Goal: Book appointment/travel/reservation

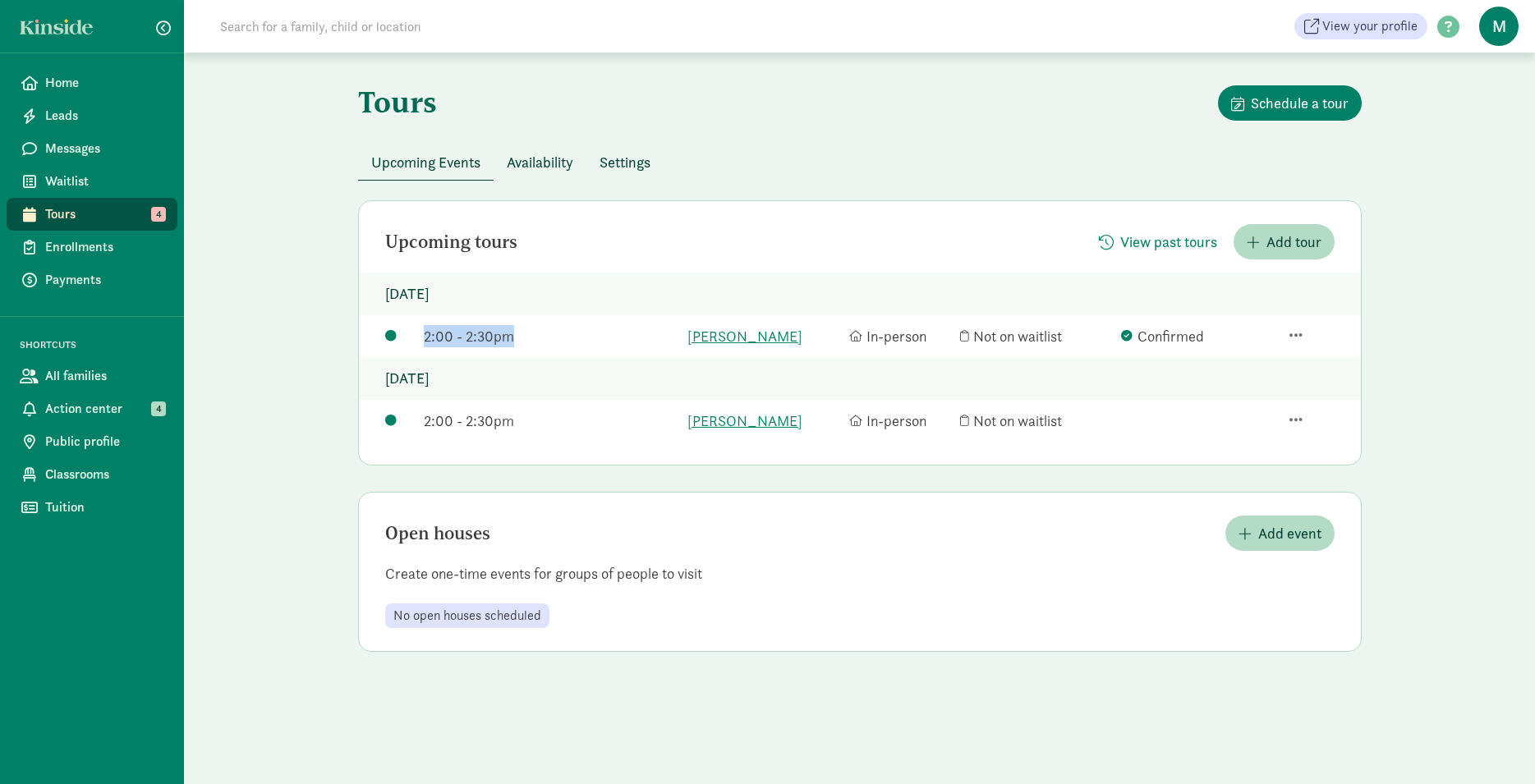
drag, startPoint x: 408, startPoint y: 358, endPoint x: 559, endPoint y: 366, distance: 151.2
click at [557, 357] on div "2:00 - 2:30pm [PERSON_NAME] In-person Not on waitlist Confirmed" at bounding box center [860, 335] width 1002 height 42
click at [559, 357] on div "2:00 - 2:30pm [PERSON_NAME] In-person Not on waitlist Confirmed" at bounding box center [860, 335] width 1002 height 42
click at [493, 145] on div "Upcoming Events" at bounding box center [425, 163] width 136 height 36
click at [522, 165] on span "Availability" at bounding box center [539, 163] width 66 height 22
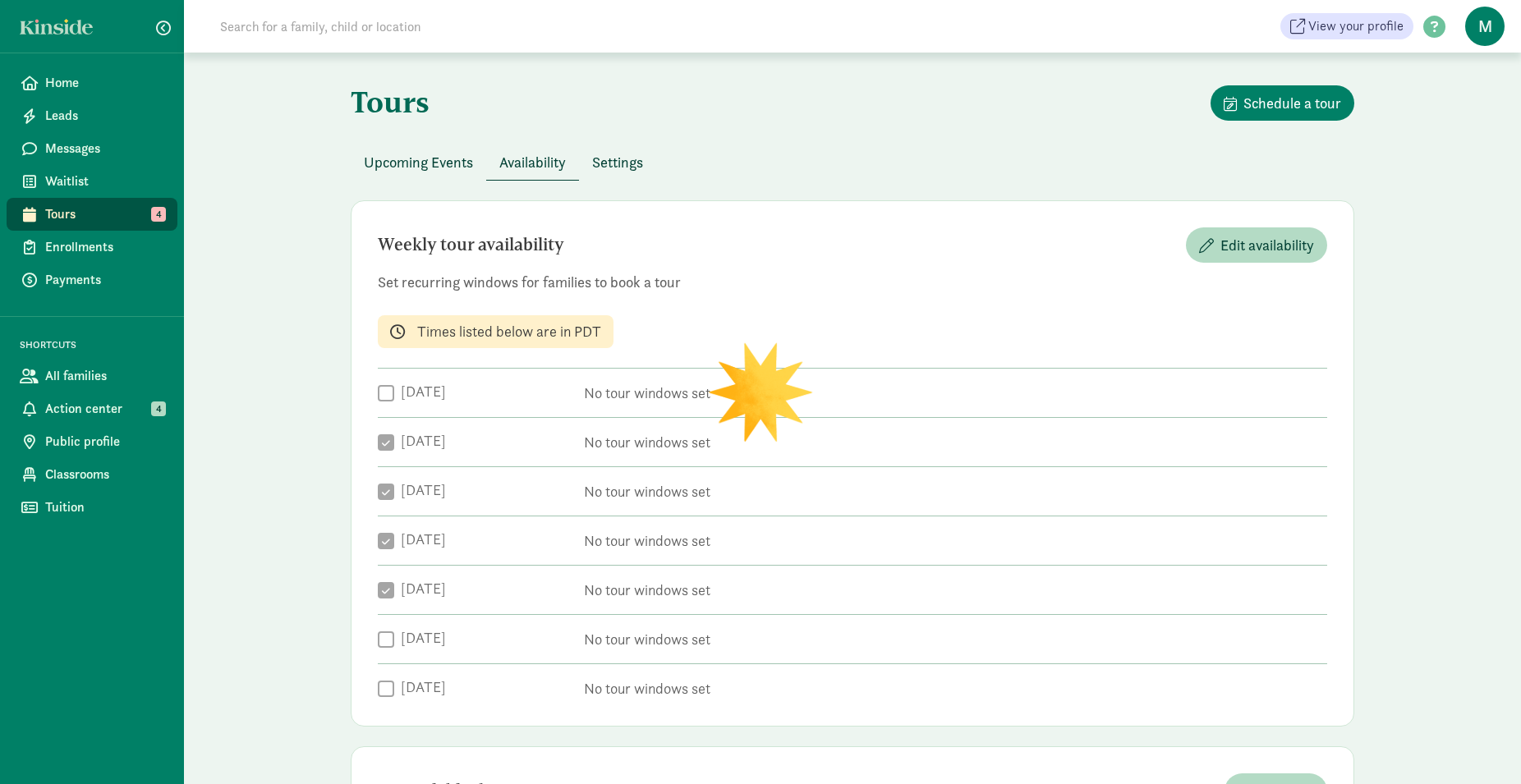
checkbox input "true"
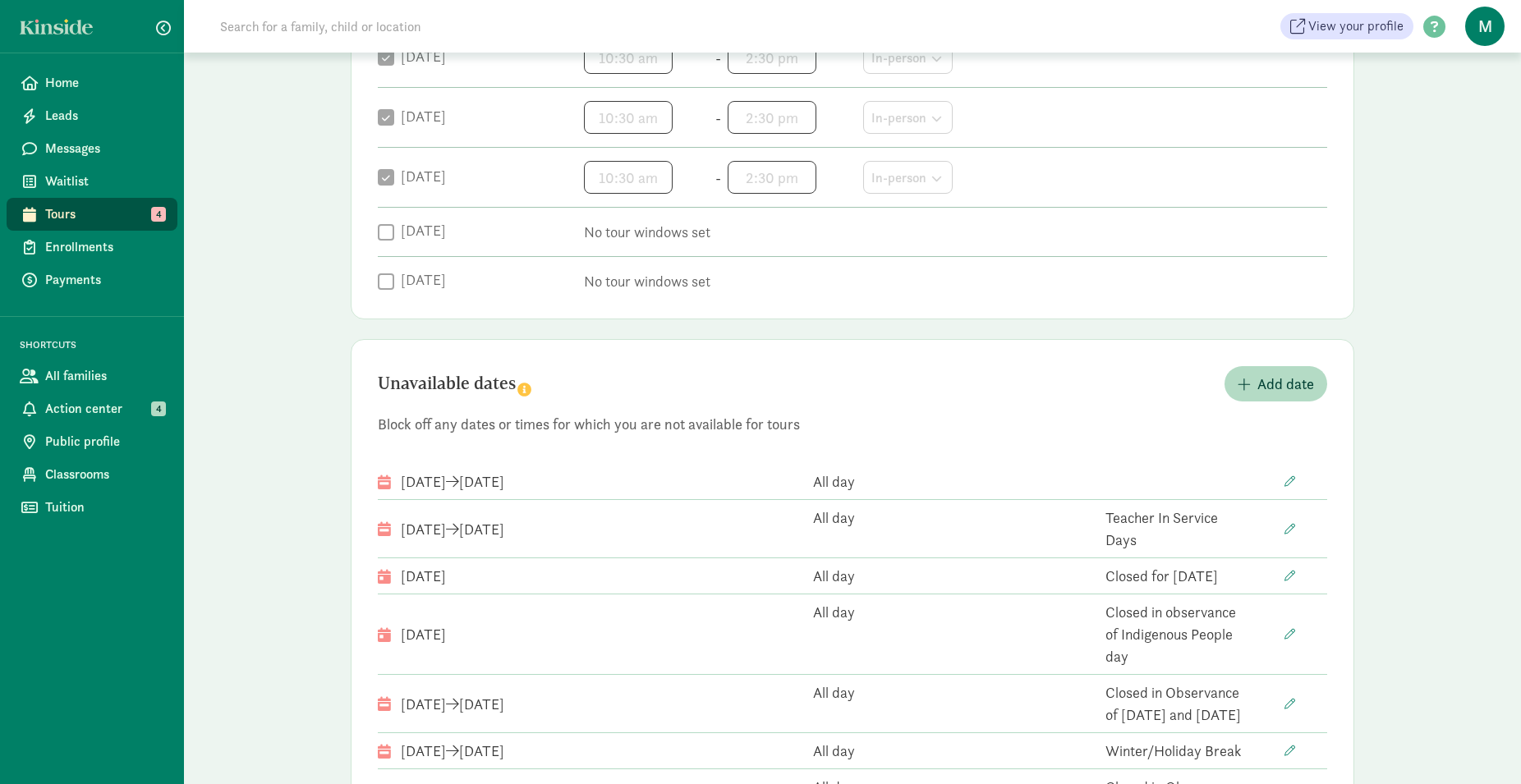
scroll to position [503, 0]
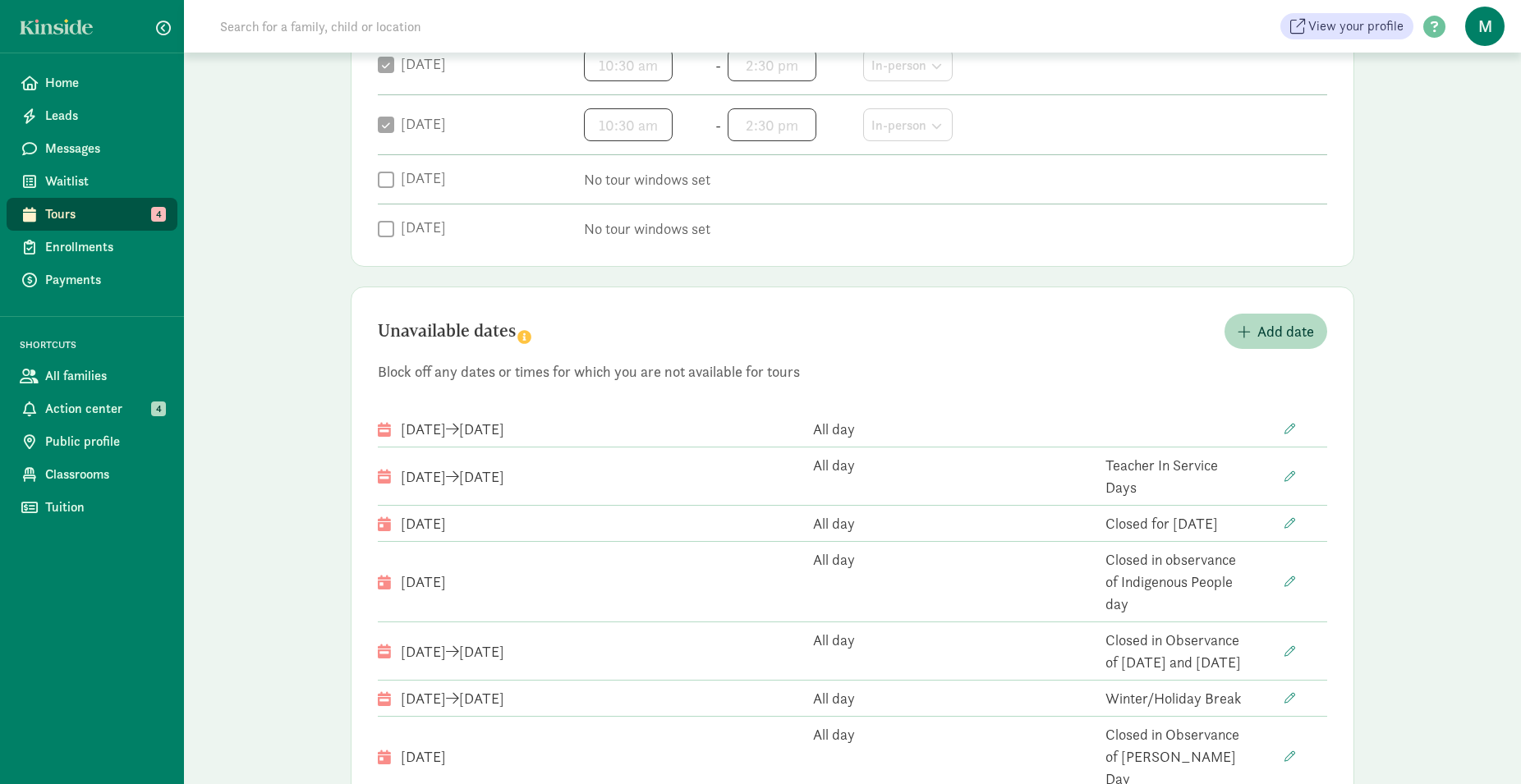
drag, startPoint x: 452, startPoint y: 482, endPoint x: 594, endPoint y: 489, distance: 142.2
click at [594, 489] on div "[DATE] [DATE]" at bounding box center [591, 476] width 427 height 44
click at [597, 482] on div "[DATE] [DATE]" at bounding box center [591, 476] width 427 height 44
drag, startPoint x: 597, startPoint y: 482, endPoint x: 396, endPoint y: 482, distance: 201.0
click at [396, 482] on div "[DATE] [DATE]" at bounding box center [591, 476] width 427 height 44
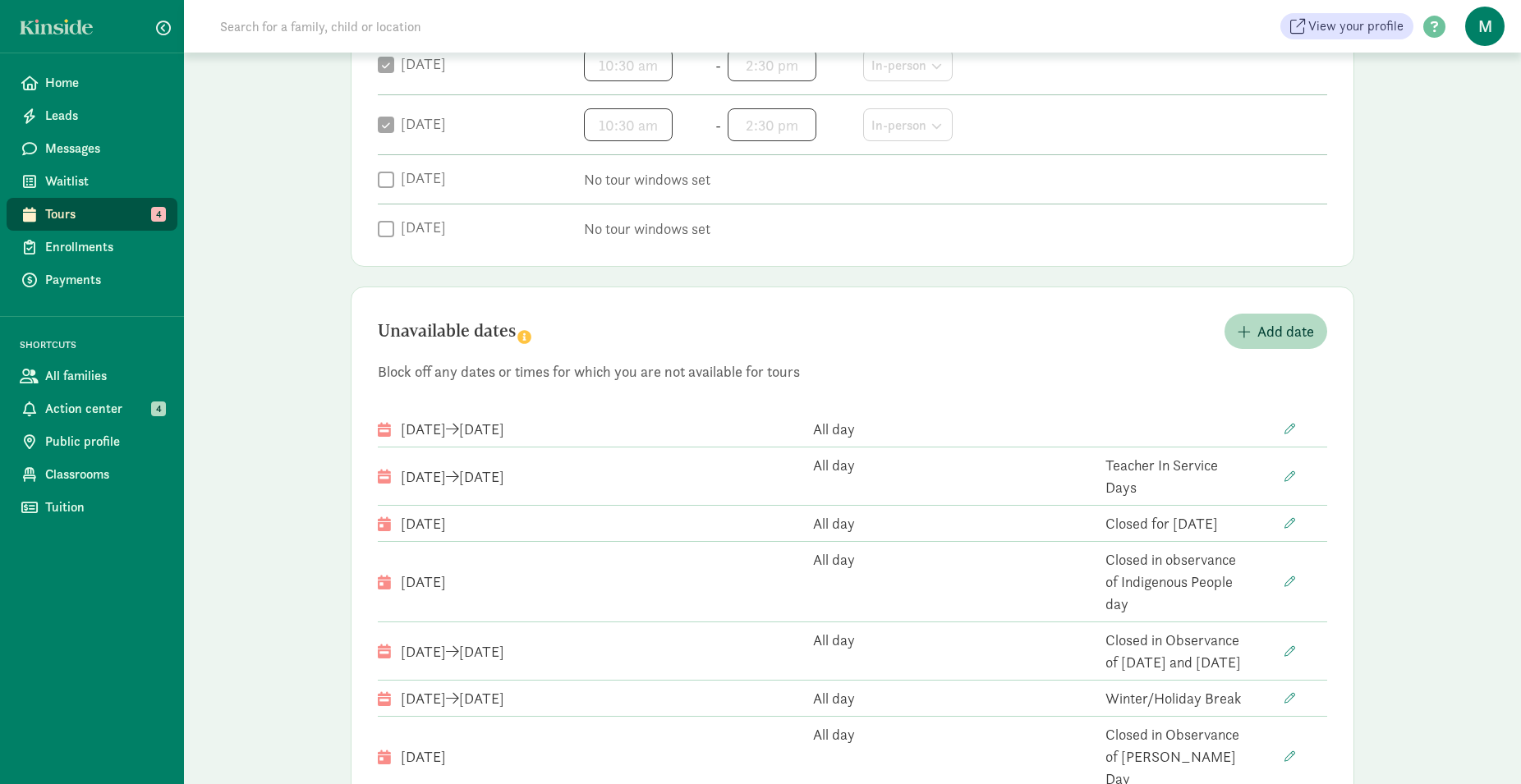
click at [462, 482] on div "[DATE] [DATE]" at bounding box center [452, 477] width 104 height 22
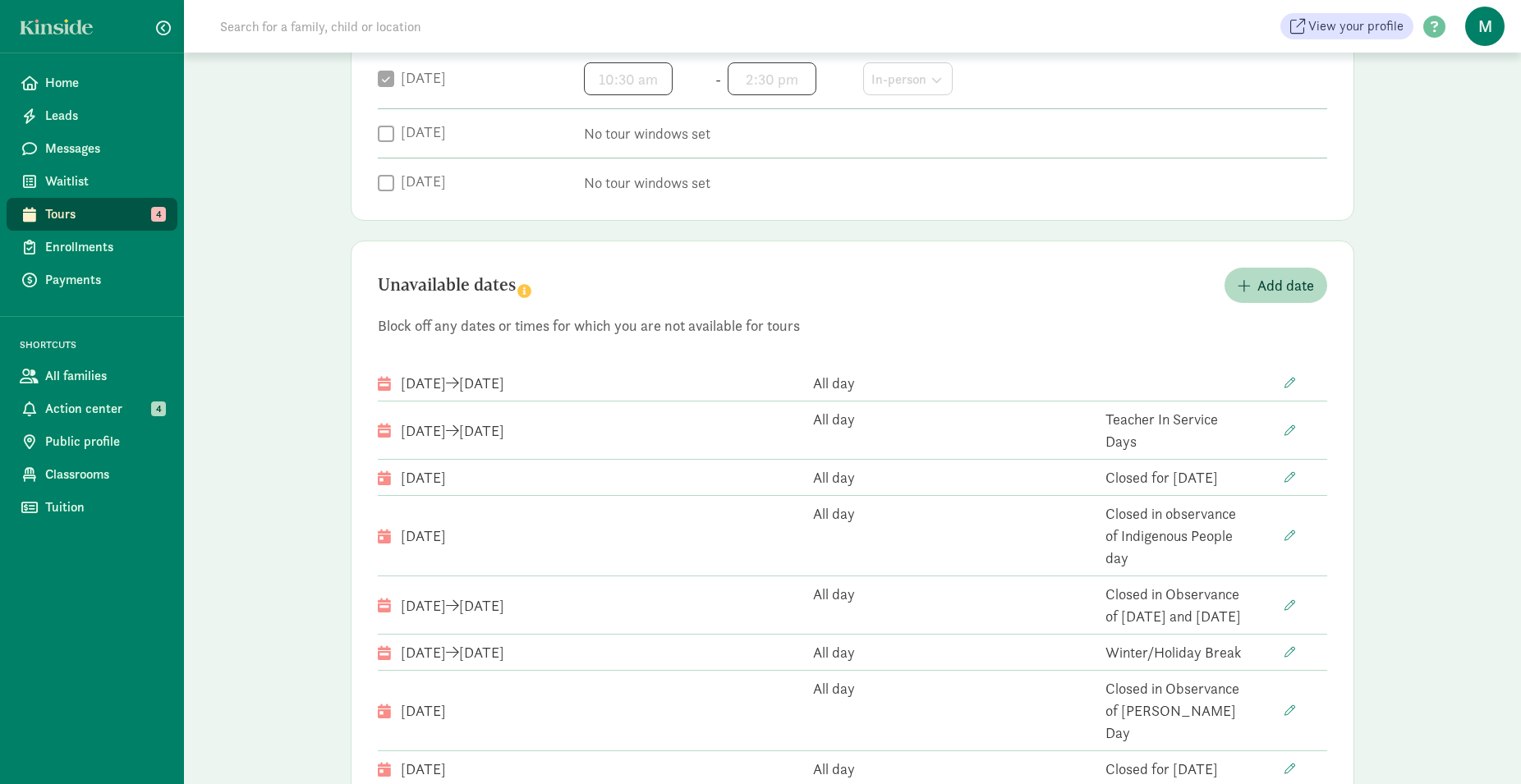
scroll to position [465, 0]
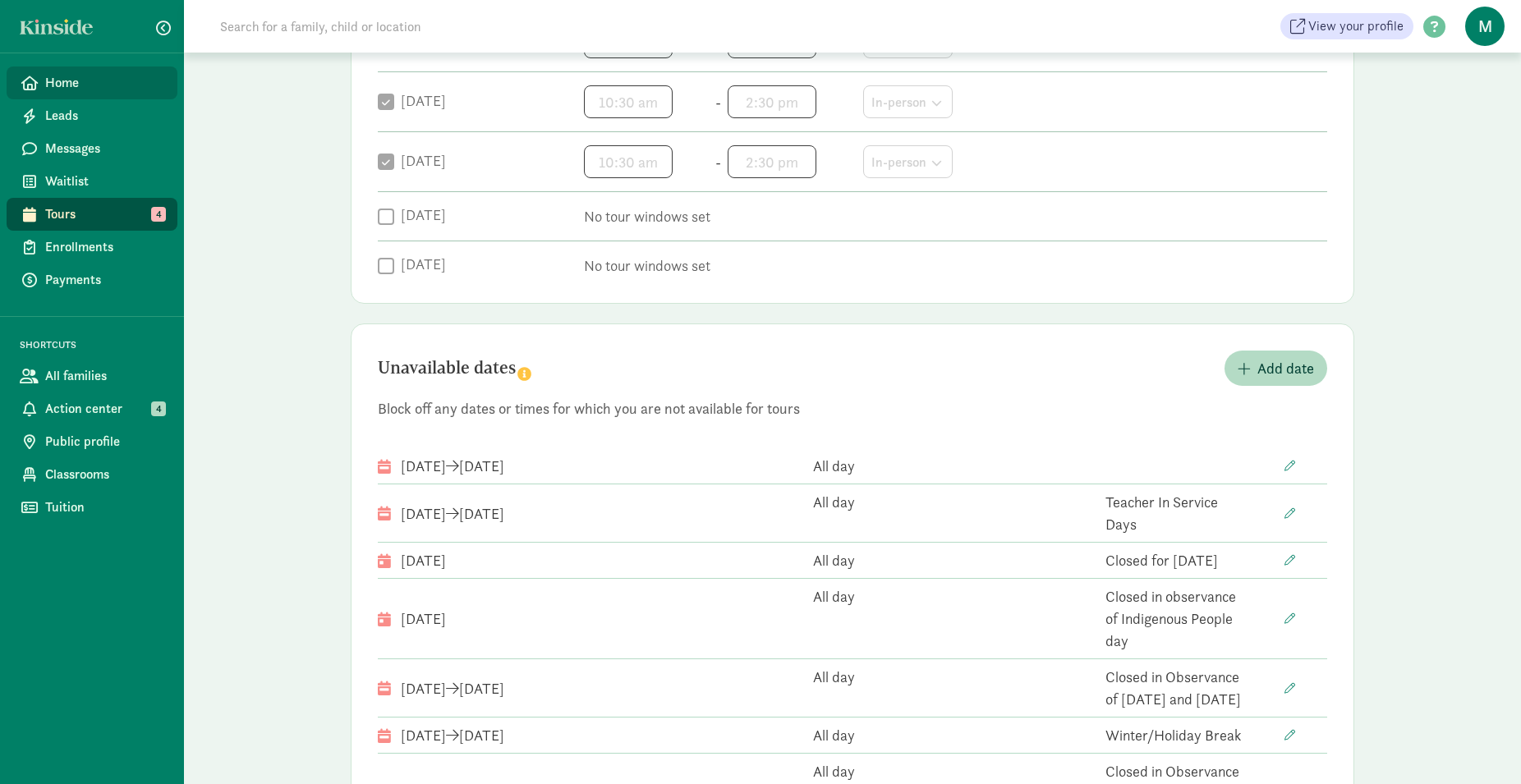
click at [91, 89] on span "Home" at bounding box center [104, 82] width 119 height 20
